Goal: Use online tool/utility: Utilize a website feature to perform a specific function

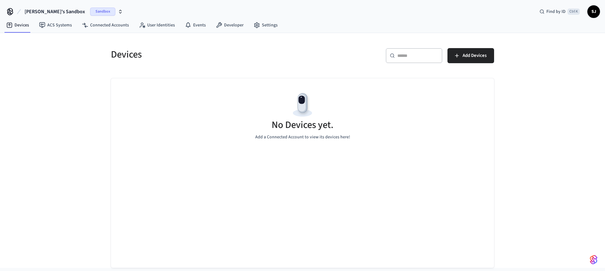
click at [58, 12] on span "[PERSON_NAME]'s Sandbox" at bounding box center [55, 12] width 60 height 8
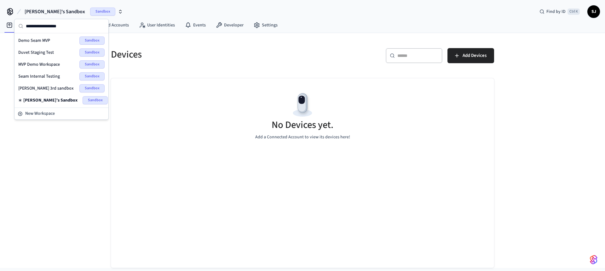
click at [40, 79] on span "Seam Internal Testing" at bounding box center [39, 76] width 42 height 6
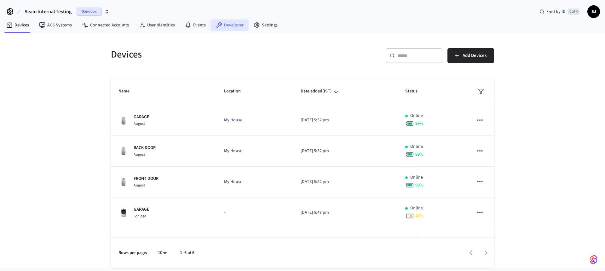
click at [223, 31] on link "Developer" at bounding box center [230, 25] width 38 height 11
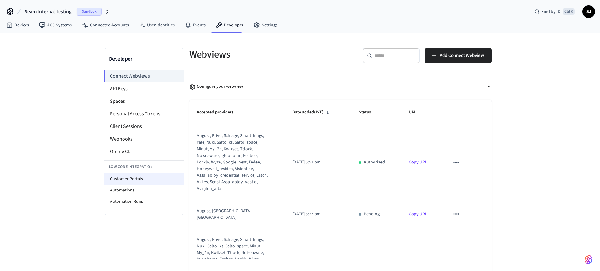
click at [128, 179] on li "Customer Portals" at bounding box center [144, 179] width 80 height 11
select select "**********"
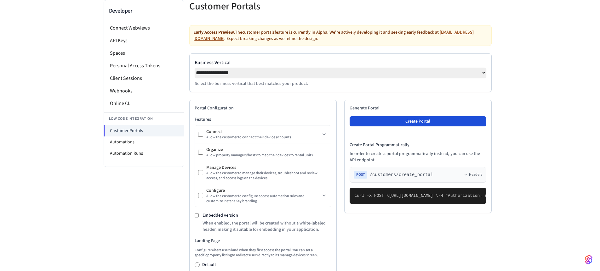
scroll to position [46, 0]
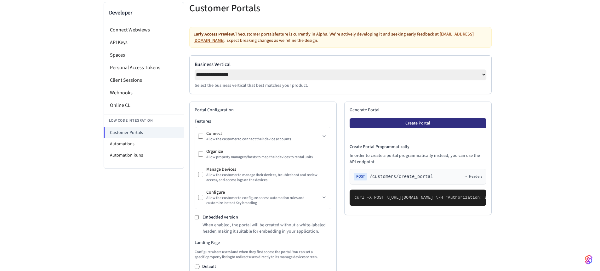
click at [410, 128] on button "Create Portal" at bounding box center [418, 123] width 137 height 10
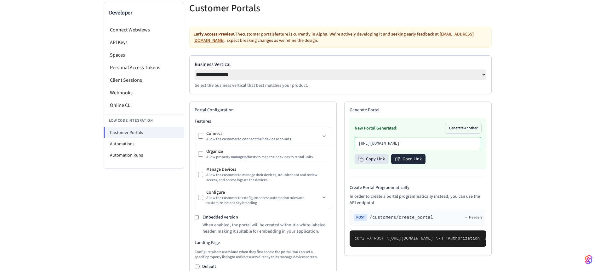
click at [417, 164] on button "Open Link" at bounding box center [408, 159] width 34 height 10
